Goal: Task Accomplishment & Management: Manage account settings

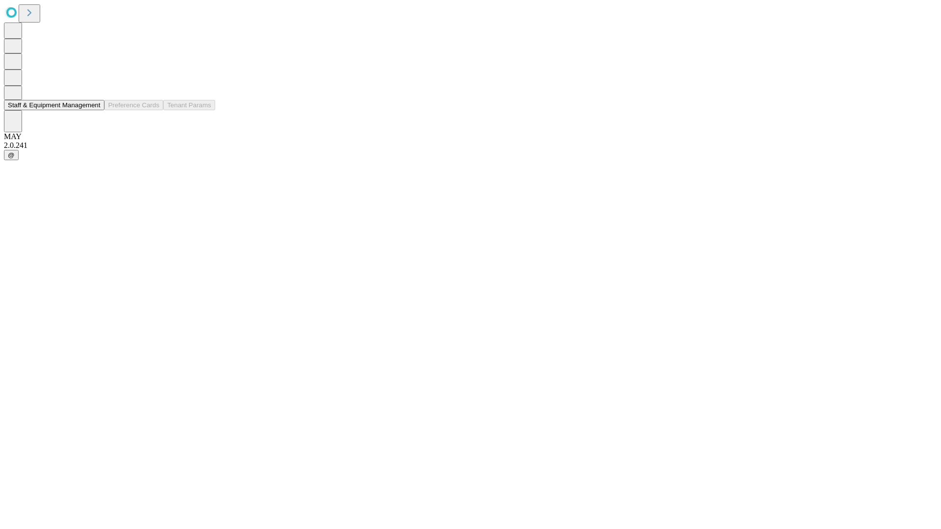
click at [94, 110] on button "Staff & Equipment Management" at bounding box center [54, 105] width 100 height 10
